Goal: Ask a question: Seek information or help from site administrators or community

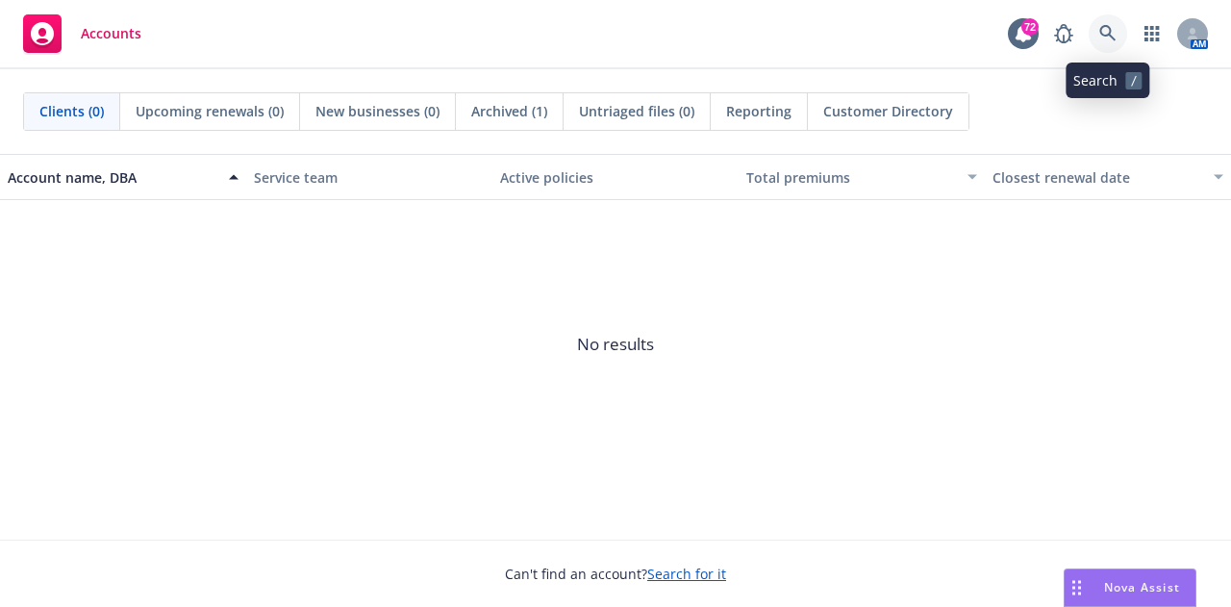
click at [1099, 43] on link at bounding box center [1107, 33] width 38 height 38
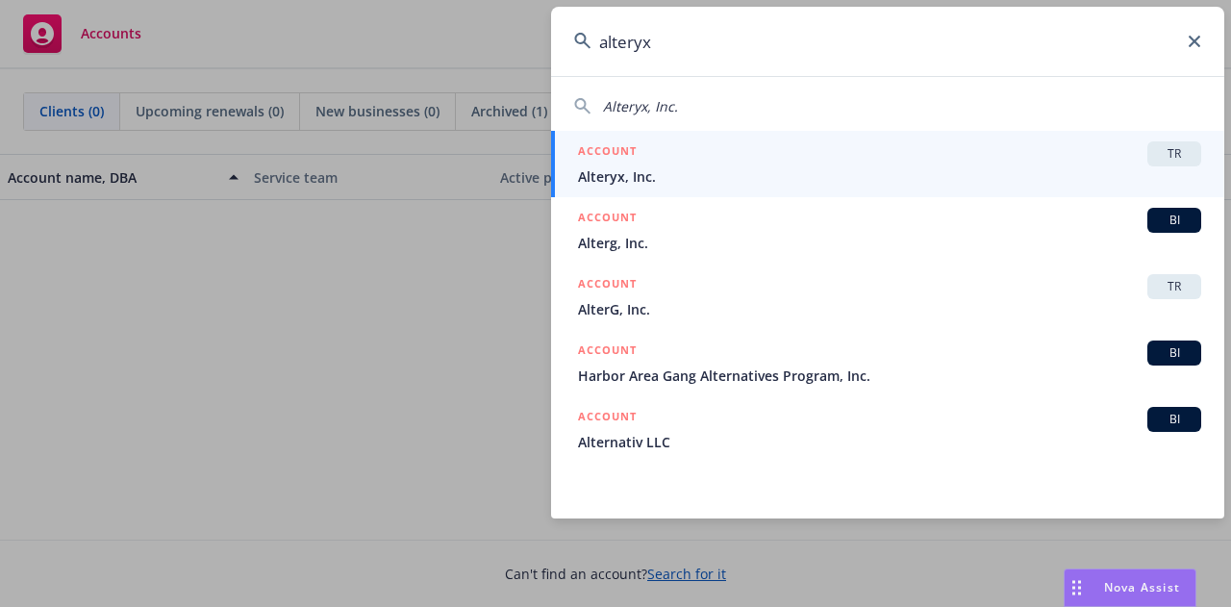
type input "alteryx"
click at [1008, 174] on span "Alteryx, Inc." at bounding box center [889, 176] width 623 height 20
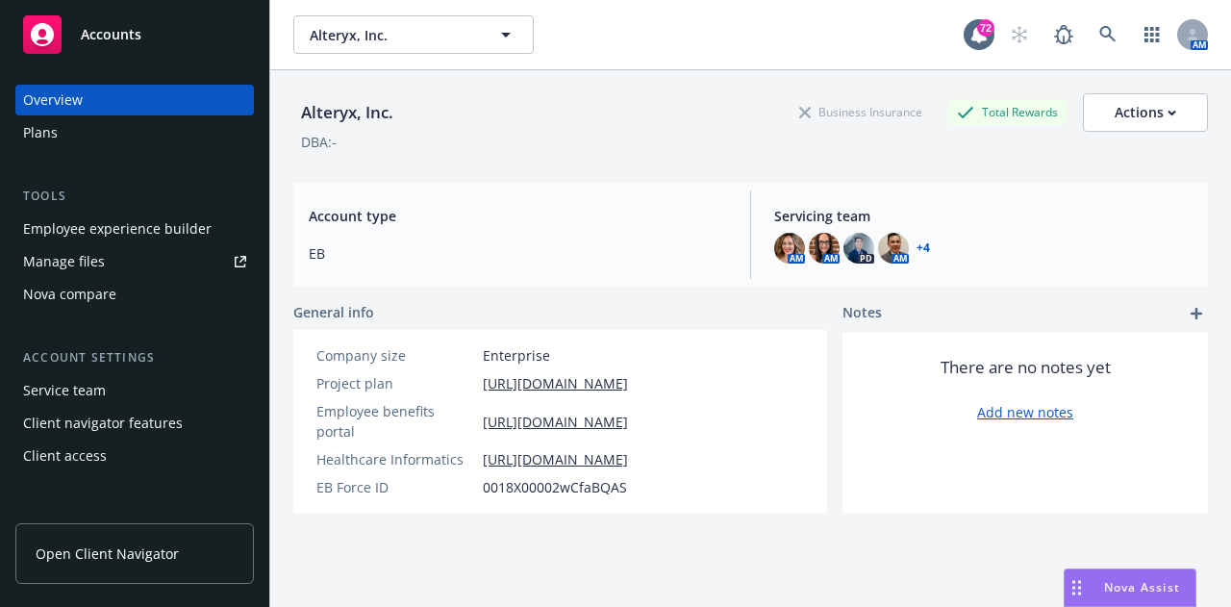
click at [1148, 581] on span "Nova Assist" at bounding box center [1142, 587] width 76 height 16
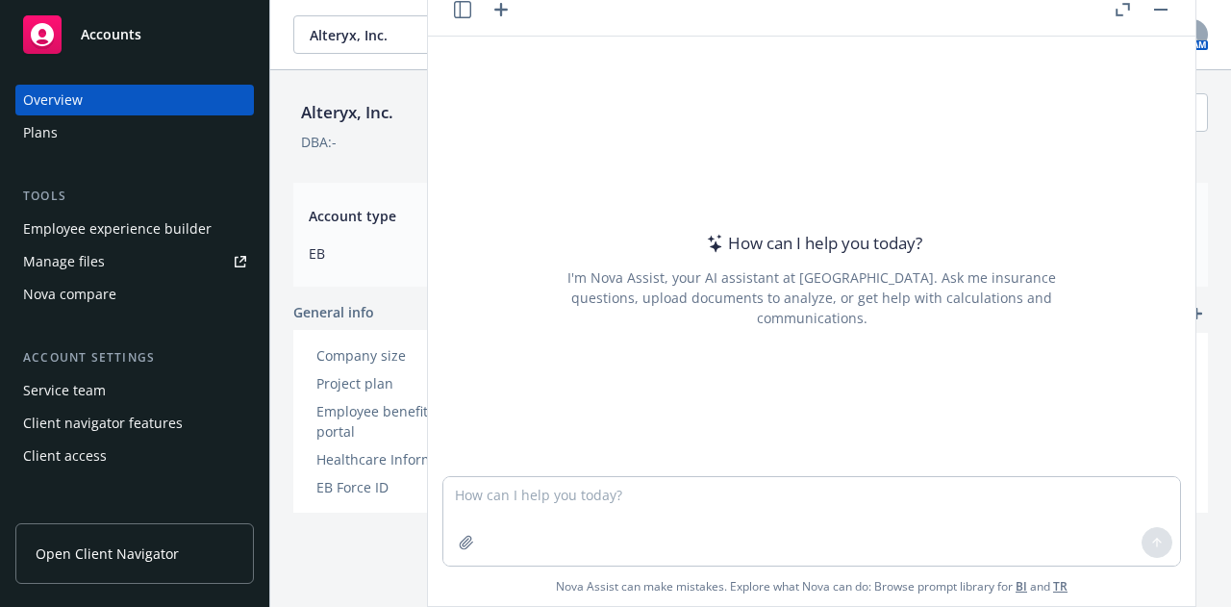
click at [845, 459] on div at bounding box center [811, 464] width 737 height 23
click at [854, 501] on textarea at bounding box center [811, 521] width 737 height 88
type textarea "C"
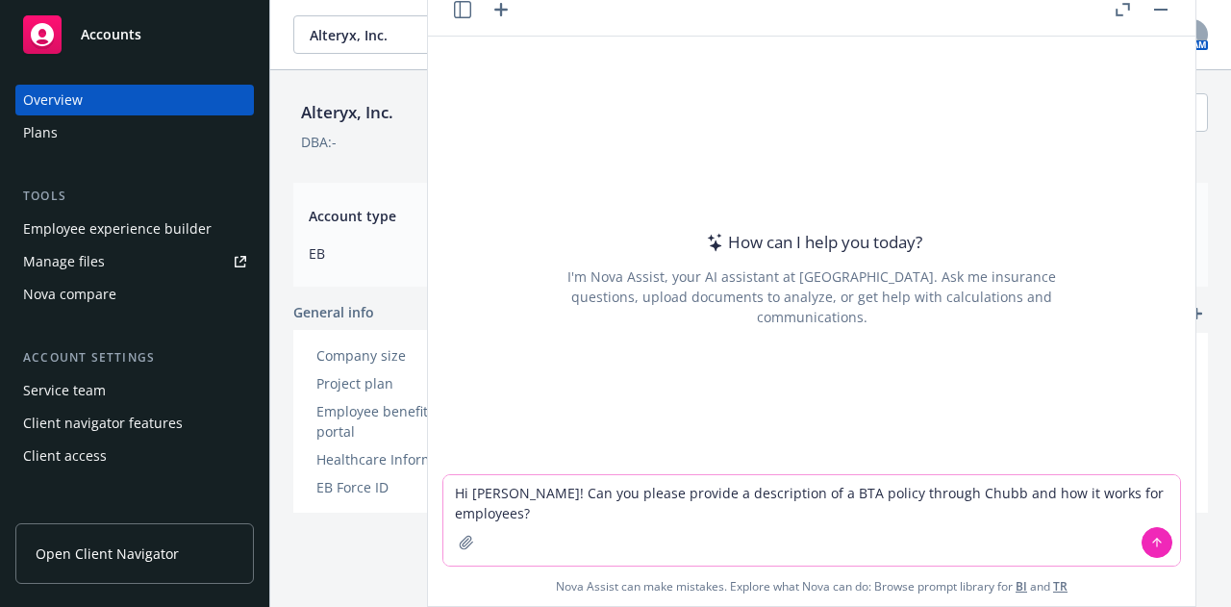
click at [740, 490] on textarea "Hi [PERSON_NAME]! Can you please provide a description of a BTA policy through …" at bounding box center [811, 520] width 737 height 90
type textarea "Hi [PERSON_NAME]! Can you please provide a description to add to a benefits web…"
click at [653, 513] on textarea "Hi [PERSON_NAME]! Can you please provide a description to add to a benefits web…" at bounding box center [811, 520] width 737 height 90
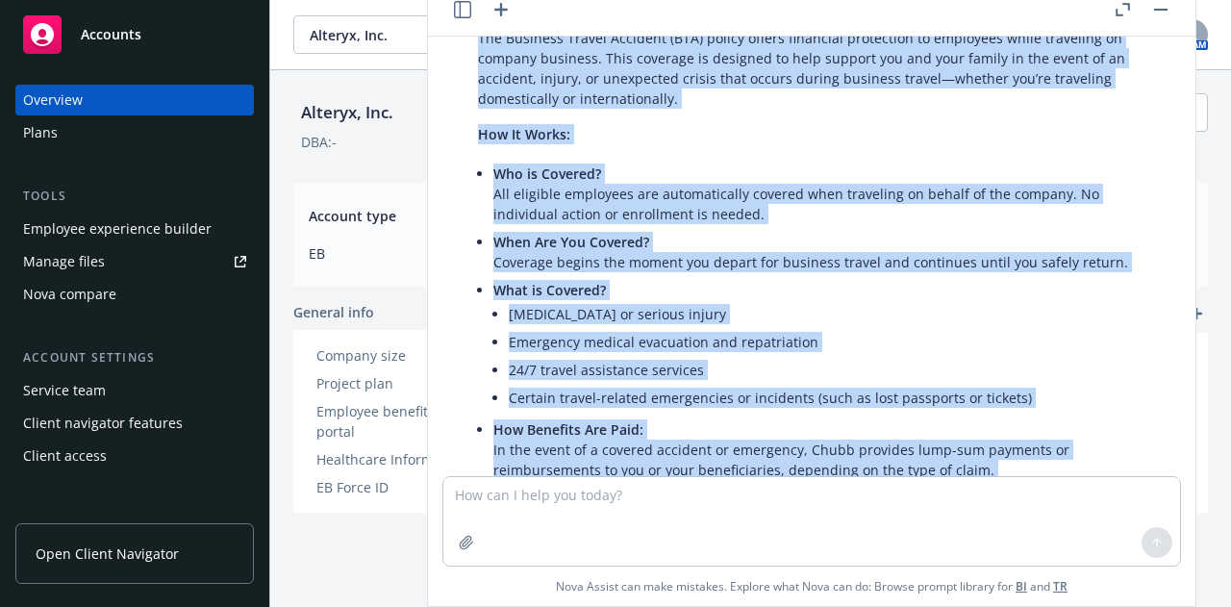
scroll to position [578, 0]
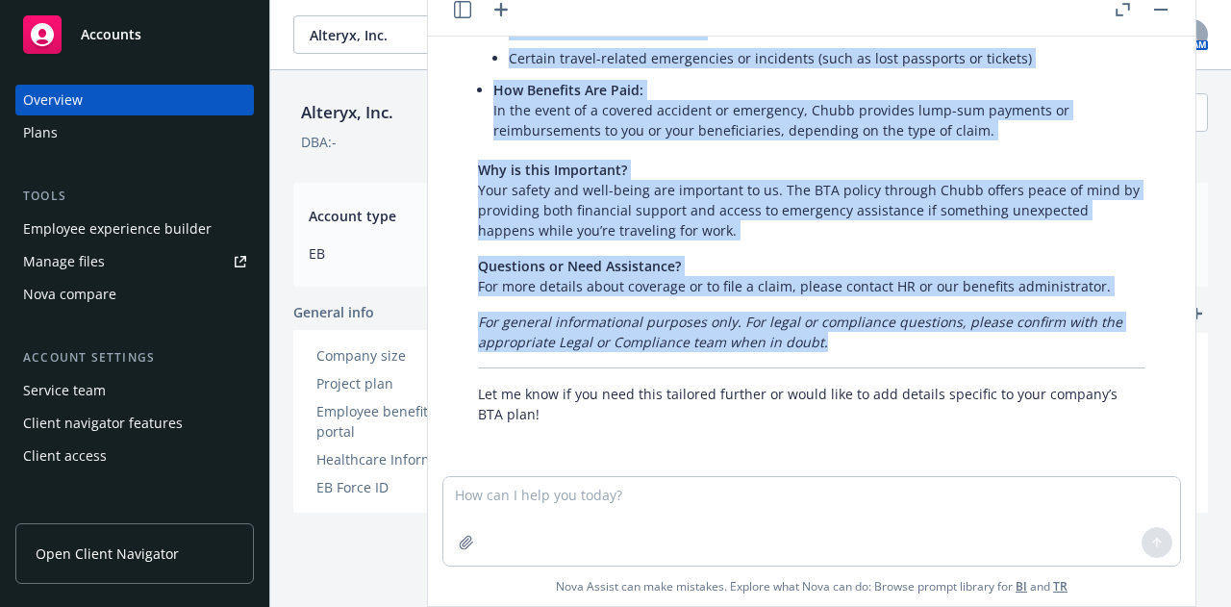
drag, startPoint x: 478, startPoint y: 155, endPoint x: 829, endPoint y: 346, distance: 399.7
click at [877, 335] on p "For general informational purposes only. For legal or compliance questions, ple…" at bounding box center [811, 332] width 667 height 40
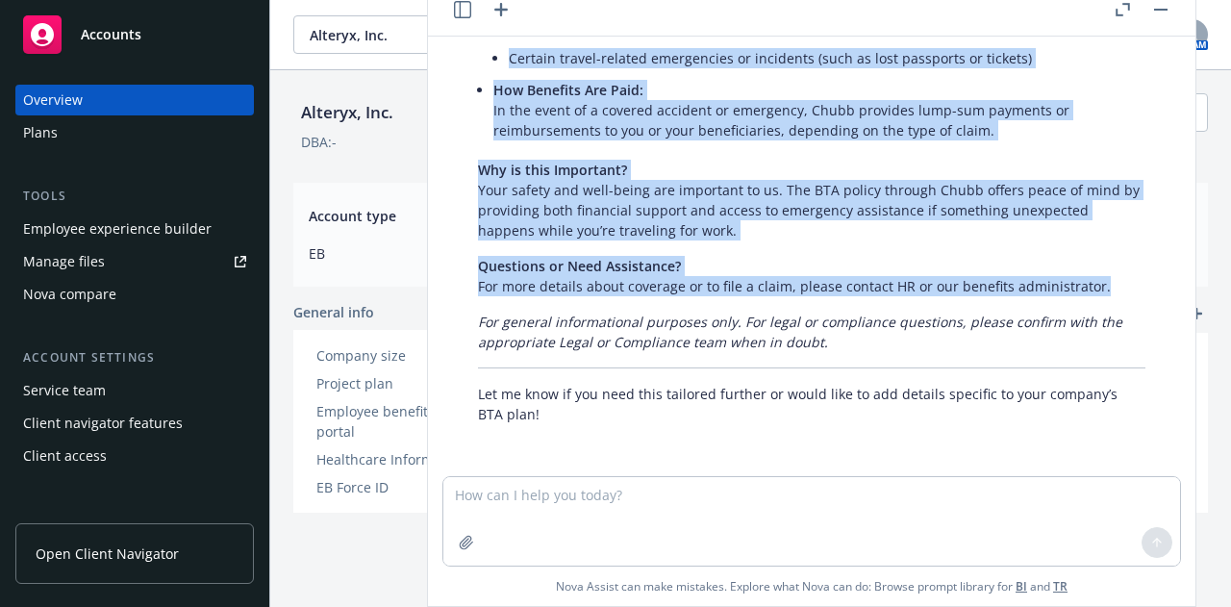
drag, startPoint x: 1097, startPoint y: 281, endPoint x: 497, endPoint y: 47, distance: 643.9
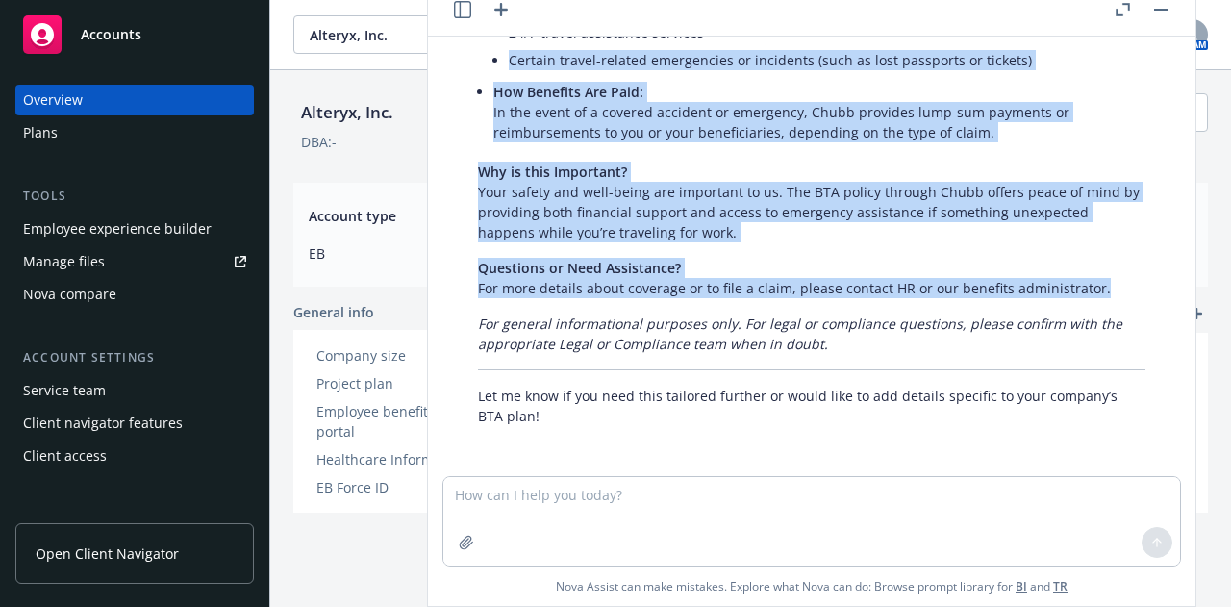
click at [878, 270] on p "Questions or Need Assistance? For more details about coverage or to file a clai…" at bounding box center [811, 278] width 667 height 40
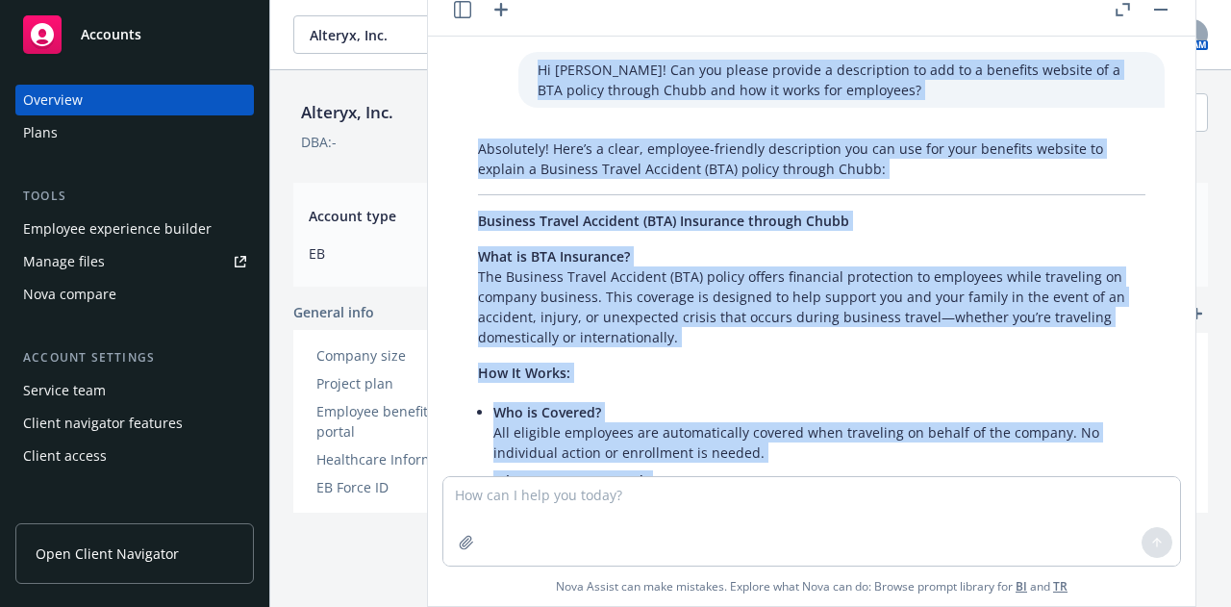
scroll to position [0, 0]
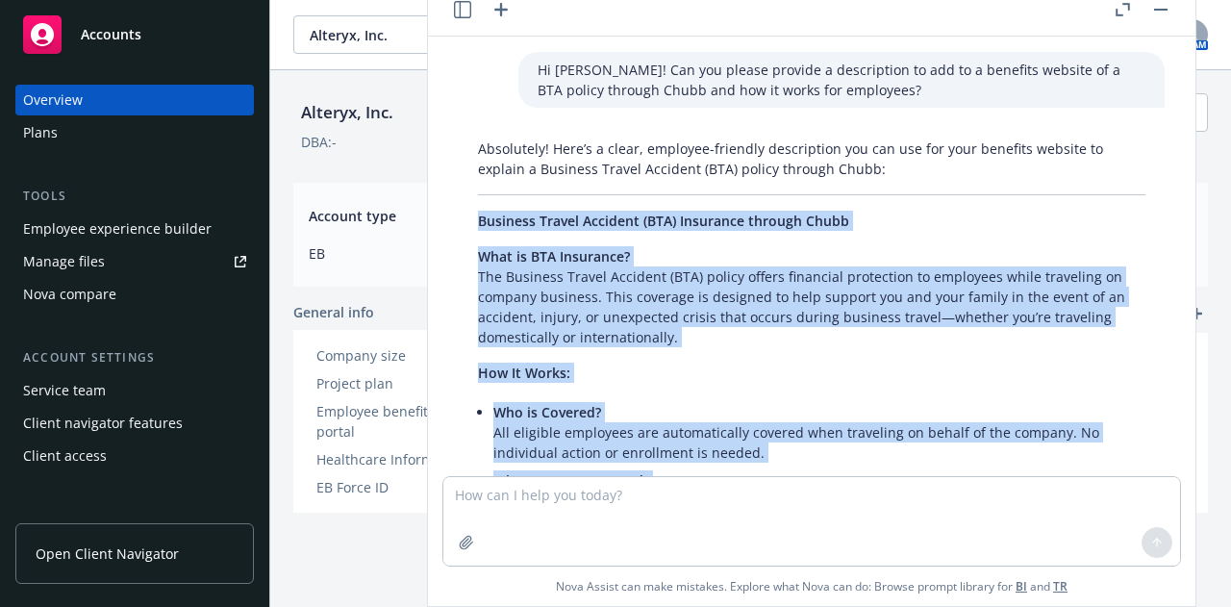
drag, startPoint x: 1094, startPoint y: 283, endPoint x: 465, endPoint y: 217, distance: 632.2
click at [465, 217] on div "Absolutely! Here’s a clear, employee-friendly description you can use for your …" at bounding box center [812, 570] width 706 height 879
copy div "Loremips Dolors Ametcons (ADI) Elitseddo eiusmod Tempo Inci ut LAB Etdolorem? A…"
